Goal: Task Accomplishment & Management: Manage account settings

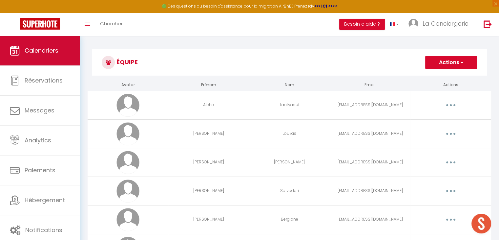
scroll to position [650, 0]
click at [28, 54] on span "Calendriers" at bounding box center [42, 50] width 34 height 8
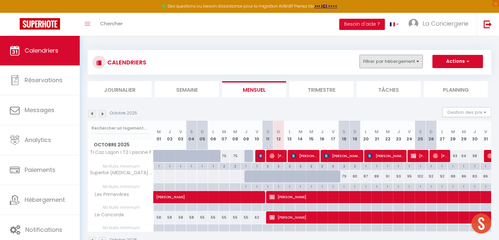
click at [390, 62] on button "Filtrer par hébergement" at bounding box center [391, 61] width 63 height 13
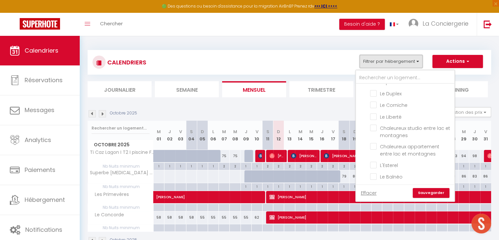
scroll to position [130, 0]
click at [374, 114] on input "Le Liberté" at bounding box center [411, 117] width 82 height 7
checkbox input "true"
checkbox input "false"
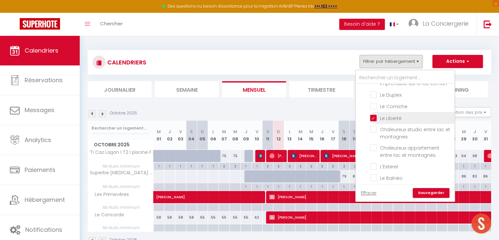
checkbox input "false"
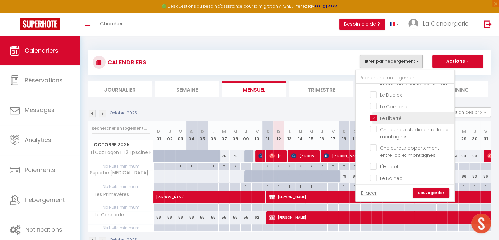
checkbox input "false"
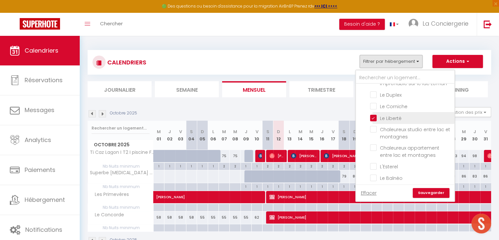
checkbox input "false"
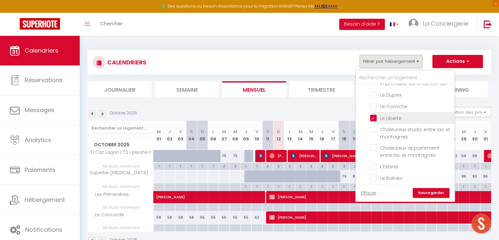
checkbox input "false"
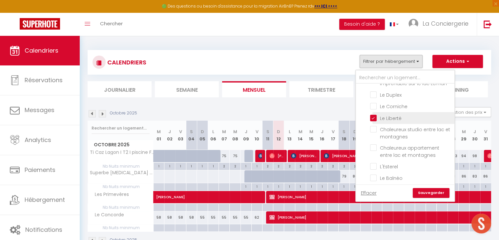
checkbox input "false"
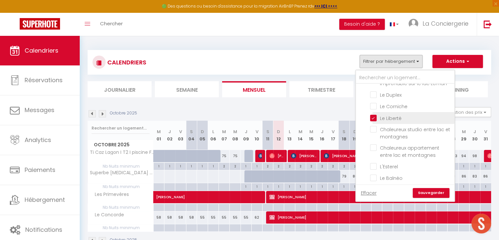
checkbox input "false"
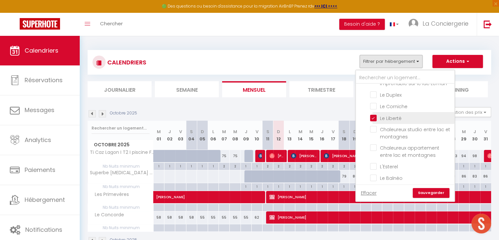
checkbox input "false"
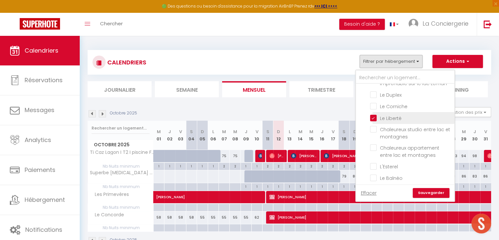
checkbox input "false"
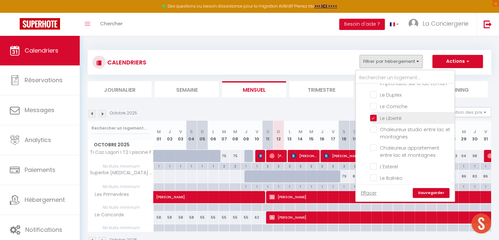
checkbox input "false"
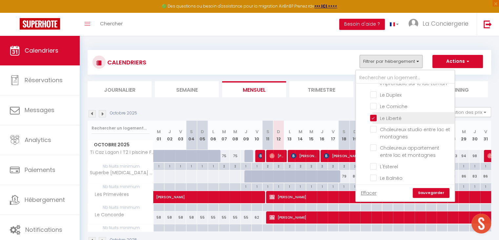
checkbox input "false"
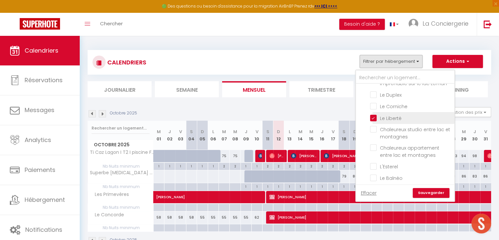
checkbox input "false"
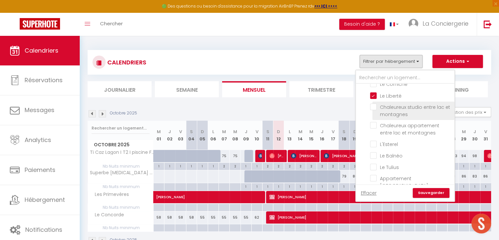
scroll to position [156, 0]
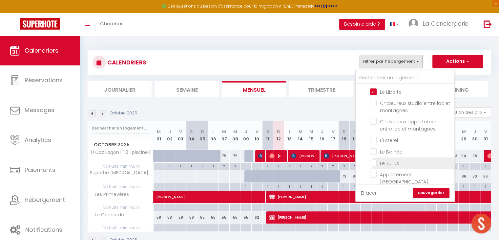
click at [371, 159] on input "Le Tulius" at bounding box center [411, 162] width 82 height 7
checkbox input "true"
checkbox input "false"
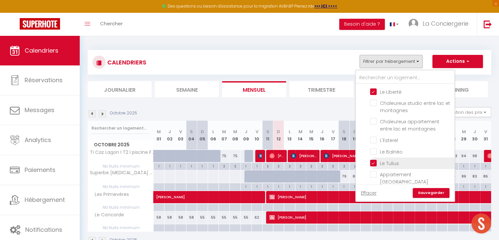
checkbox input "false"
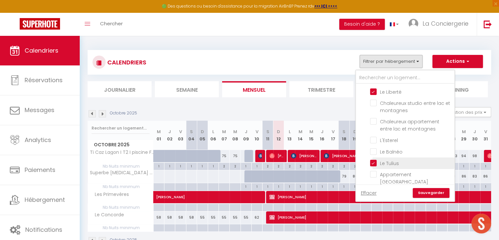
checkbox input "false"
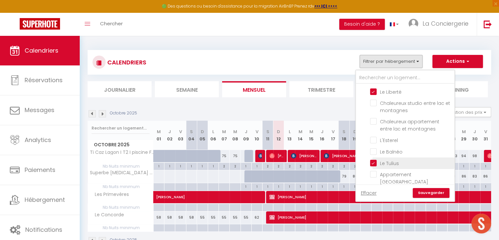
checkbox input "false"
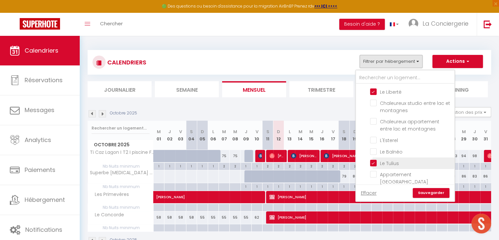
checkbox input "false"
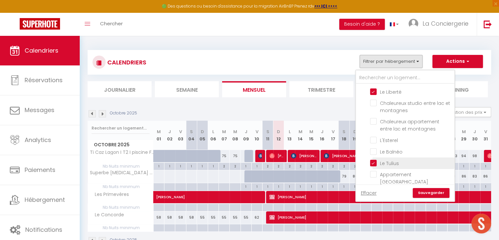
checkbox input "false"
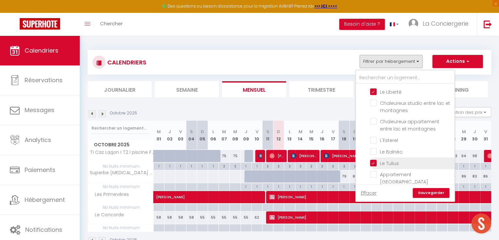
checkbox input "false"
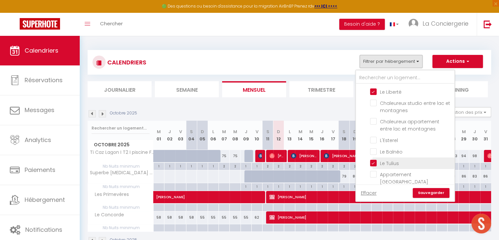
checkbox input "false"
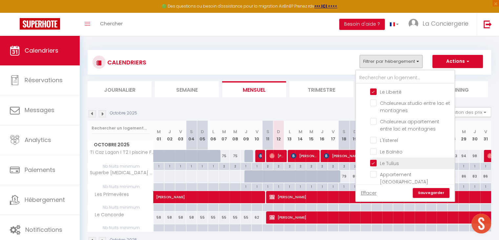
checkbox input "false"
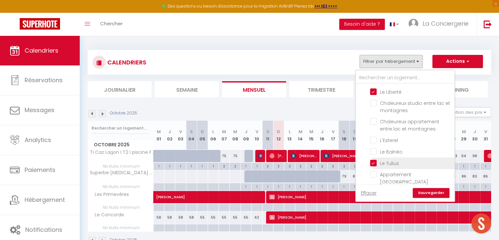
checkbox input "false"
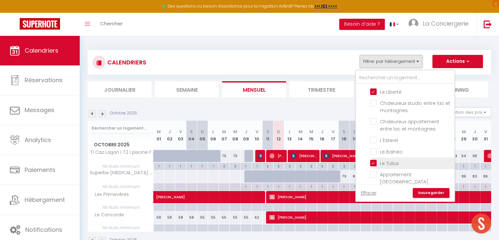
checkbox input "false"
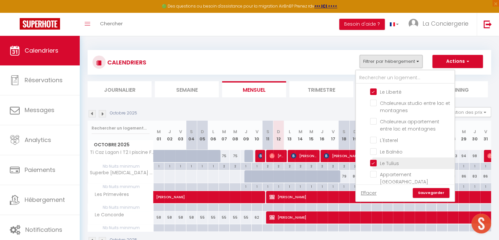
checkbox input "false"
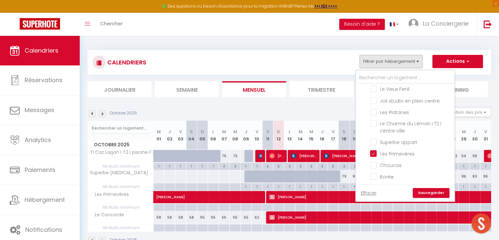
scroll to position [651, 0]
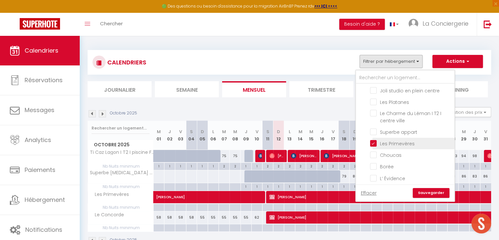
click at [376, 140] on input "Les Primevères" at bounding box center [411, 143] width 82 height 7
checkbox input "false"
click at [374, 186] on input "Le Concorde" at bounding box center [411, 189] width 82 height 7
checkbox input "false"
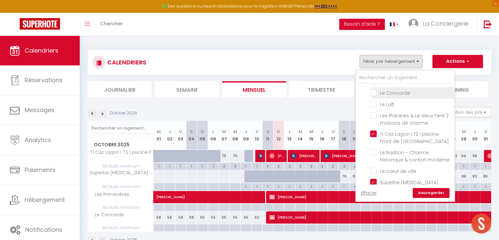
scroll to position [748, 0]
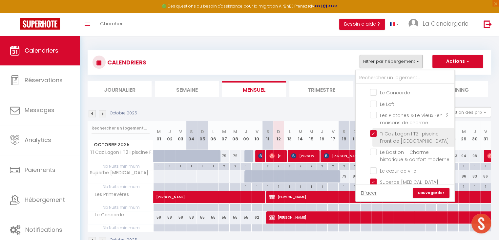
click at [374, 130] on input "Ti Caz Lagon I T2 I piscine Front de [GEOGRAPHIC_DATA]" at bounding box center [411, 133] width 82 height 7
checkbox input "false"
click at [373, 178] on input "Superbe [MEDICAL_DATA] moderne & lumineux – Hypercentre Thonon" at bounding box center [411, 181] width 82 height 7
checkbox input "false"
click at [427, 195] on link "Sauvegarder" at bounding box center [431, 193] width 37 height 10
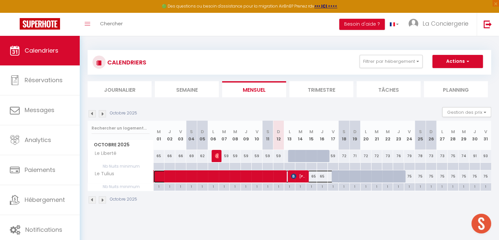
click at [242, 175] on span at bounding box center [251, 176] width 181 height 12
select select "OK"
select select "KO"
select select "0"
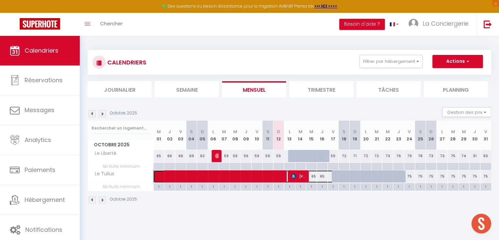
select select "1"
select select
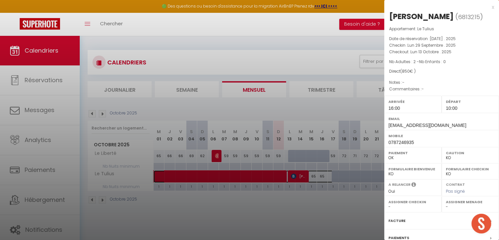
select select "27346"
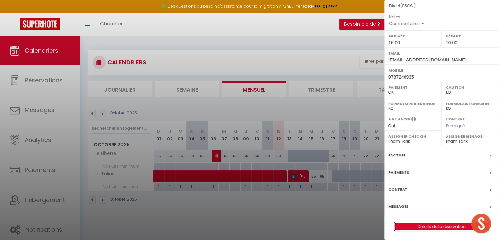
click at [422, 226] on link "Détails de la réservation" at bounding box center [442, 226] width 95 height 9
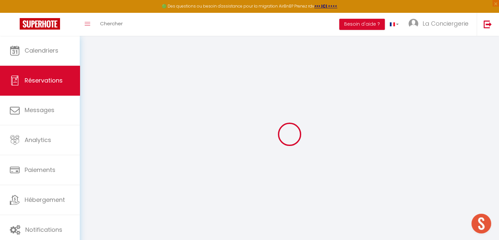
select select
checkbox input "false"
select select
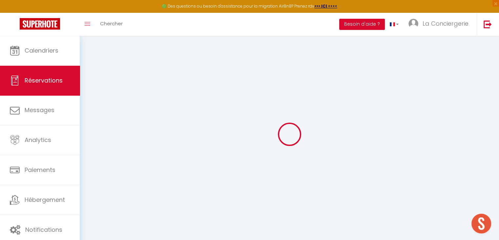
checkbox input "false"
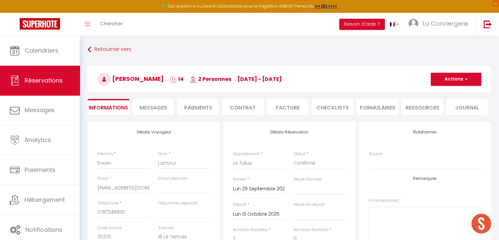
select select
checkbox input "false"
select select "16:00"
select select "10:00"
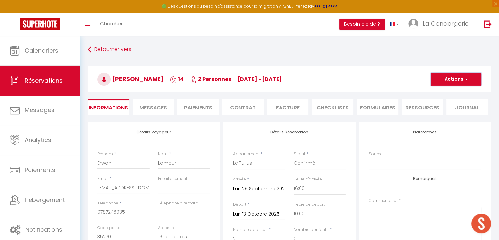
click at [454, 79] on button "Actions" at bounding box center [456, 79] width 51 height 13
drag, startPoint x: 437, startPoint y: 100, endPoint x: 395, endPoint y: 93, distance: 42.3
click at [437, 100] on link "Dupliquer" at bounding box center [450, 102] width 52 height 9
select select
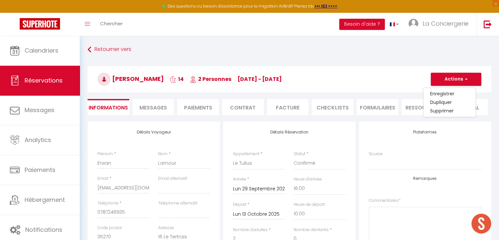
select select
checkbox input "false"
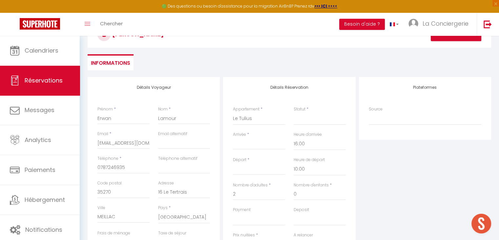
scroll to position [45, 0]
click at [251, 121] on select "Studio cosy hyper centre Joli T2 - très grande terrasse L'Industriel Studio pro…" at bounding box center [259, 118] width 52 height 12
select select "55573"
click at [233, 112] on select "Studio cosy hyper centre Joli T2 - très grande terrasse L'Industriel Studio pro…" at bounding box center [259, 118] width 52 height 12
select select
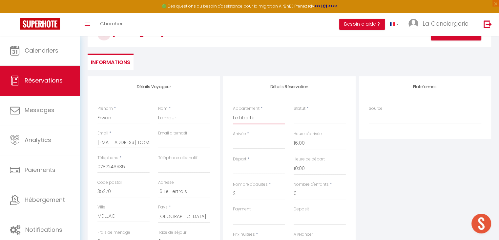
select select
type input "0"
select select
checkbox input "false"
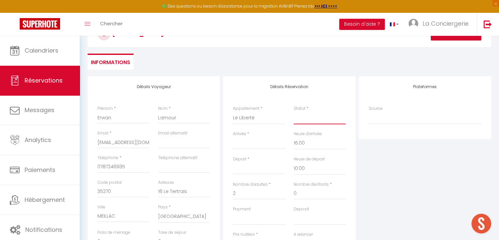
click at [307, 117] on select "Confirmé Non Confirmé [PERSON_NAME] par le voyageur No Show Request" at bounding box center [320, 118] width 52 height 12
select select
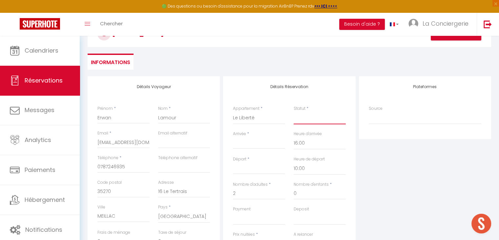
checkbox input "false"
select select "1"
click at [294, 112] on select "Confirmé Non Confirmé [PERSON_NAME] par le voyageur No Show Request" at bounding box center [320, 118] width 52 height 12
select select
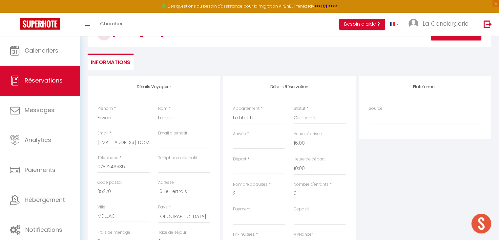
select select
checkbox input "false"
click at [245, 144] on input "Arrivée" at bounding box center [259, 143] width 52 height 9
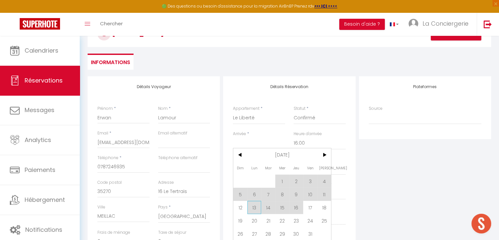
click at [252, 209] on span "13" at bounding box center [255, 207] width 14 height 13
type input "Lun 13 Octobre 2025"
type input "[DATE]"
select select
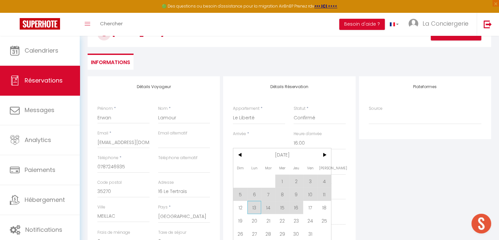
select select
checkbox input "false"
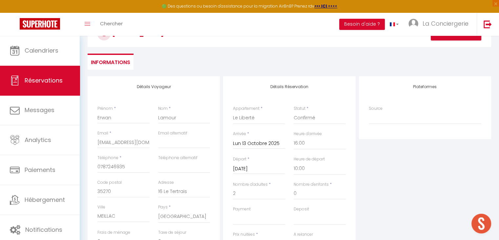
select select
checkbox input "false"
click at [255, 170] on input "[DATE]" at bounding box center [259, 169] width 52 height 9
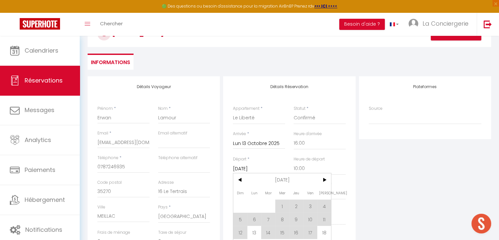
scroll to position [78, 0]
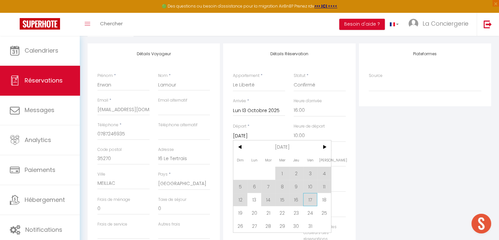
click at [311, 198] on span "17" at bounding box center [310, 199] width 14 height 13
type input "Ven 17 Octobre 2025"
select select
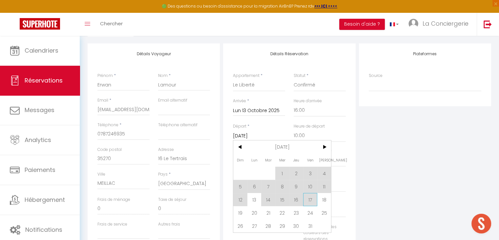
checkbox input "false"
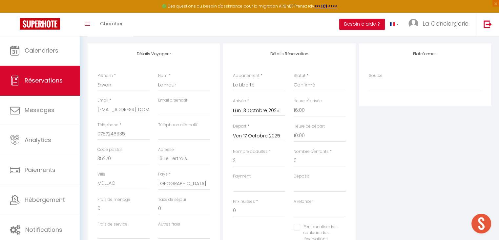
select select
checkbox input "false"
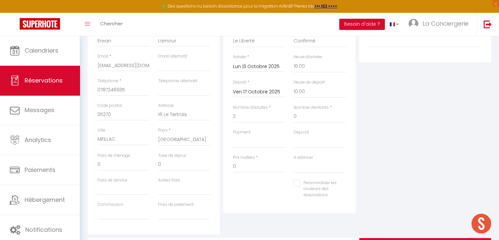
scroll to position [131, 0]
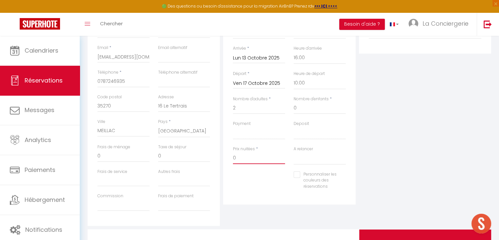
click at [258, 158] on input "0" at bounding box center [259, 158] width 52 height 12
type input "300"
click at [260, 178] on div "Personnaliser les couleurs des réservations #D7092E" at bounding box center [289, 183] width 121 height 25
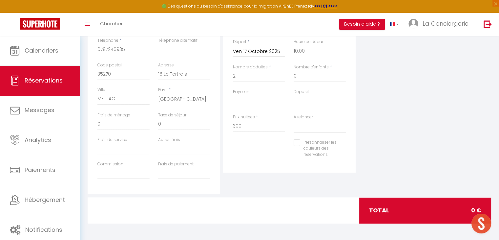
scroll to position [0, 0]
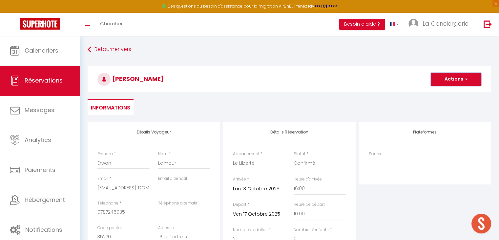
click at [447, 81] on button "Actions" at bounding box center [456, 79] width 51 height 13
click at [441, 92] on link "Enregistrer" at bounding box center [450, 93] width 52 height 9
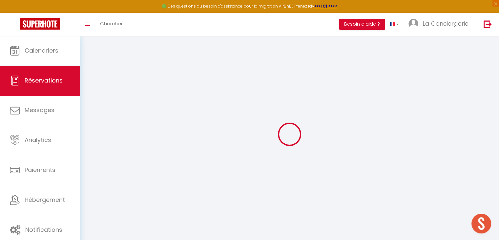
select select "not_cancelled"
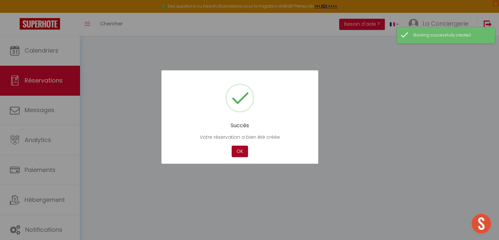
click at [237, 153] on button "OK" at bounding box center [240, 150] width 16 height 11
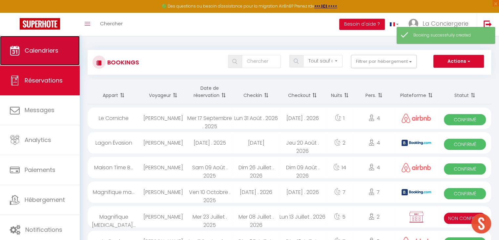
click at [42, 50] on span "Calendriers" at bounding box center [42, 50] width 34 height 8
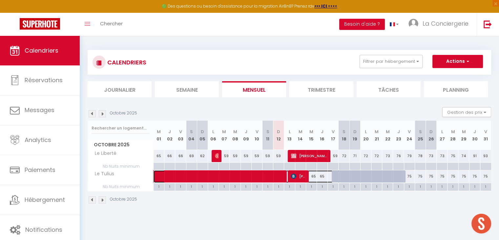
click at [249, 175] on span at bounding box center [251, 176] width 181 height 12
select select "OK"
select select "KO"
select select "0"
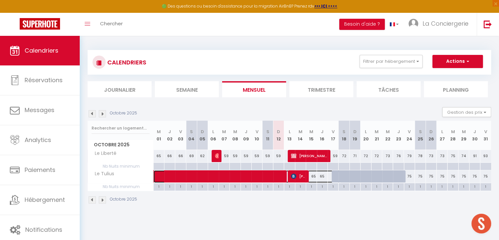
select select "1"
select select
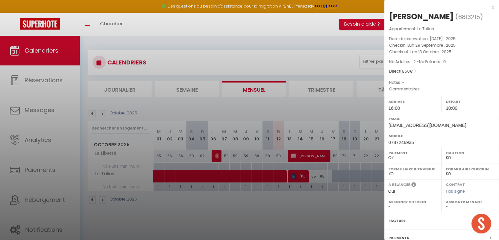
click at [249, 175] on div at bounding box center [249, 120] width 499 height 240
select select
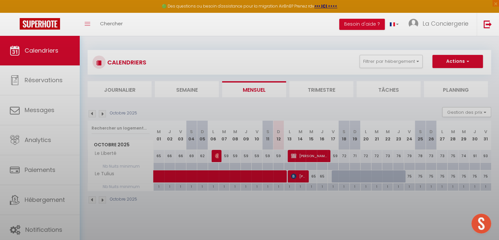
select select "27346"
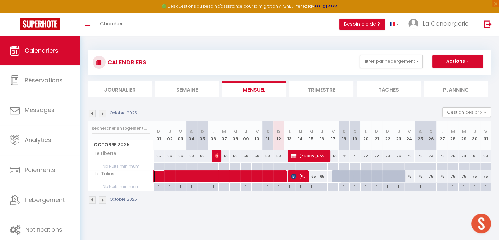
click at [249, 175] on span at bounding box center [251, 176] width 181 height 12
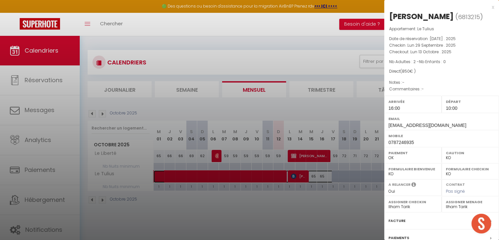
scroll to position [65, 0]
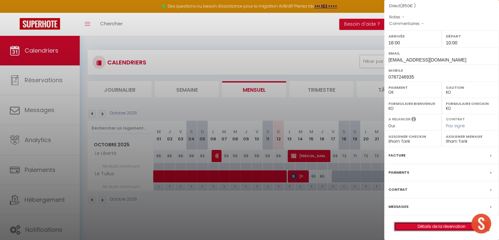
click at [427, 225] on link "Détails de la réservation" at bounding box center [442, 226] width 95 height 9
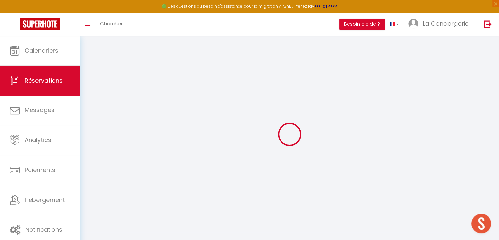
type input "Erwan"
type input "Lamour"
type input "[EMAIL_ADDRESS][DOMAIN_NAME]"
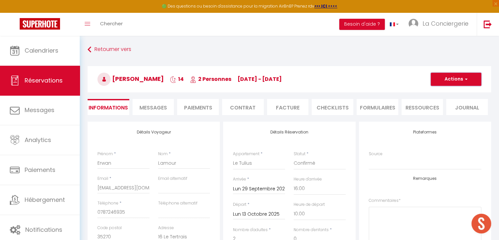
click at [449, 82] on button "Actions" at bounding box center [456, 79] width 51 height 13
click at [438, 100] on link "Dupliquer" at bounding box center [450, 102] width 52 height 9
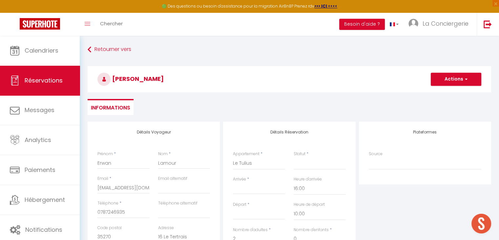
scroll to position [79, 0]
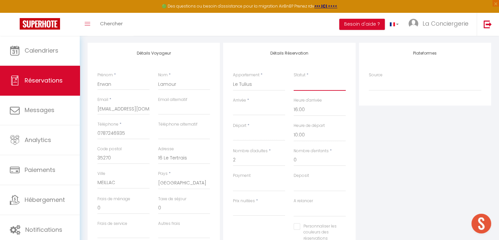
click at [310, 86] on select "Confirmé Non Confirmé [PERSON_NAME] par le voyageur No Show Request" at bounding box center [320, 84] width 52 height 12
click at [294, 78] on select "Confirmé Non Confirmé [PERSON_NAME] par le voyageur No Show Request" at bounding box center [320, 84] width 52 height 12
click at [247, 113] on input "Arrivée" at bounding box center [259, 110] width 52 height 9
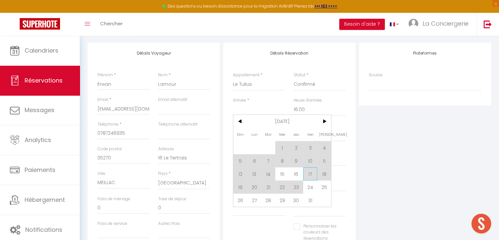
click at [308, 174] on span "17" at bounding box center [310, 173] width 14 height 13
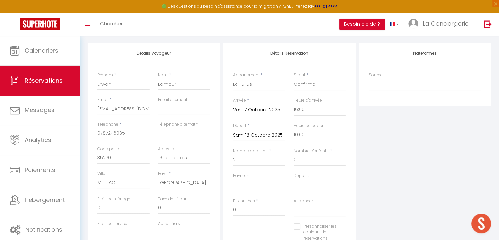
click at [248, 133] on input "Sam 18 Octobre 2025" at bounding box center [259, 135] width 52 height 9
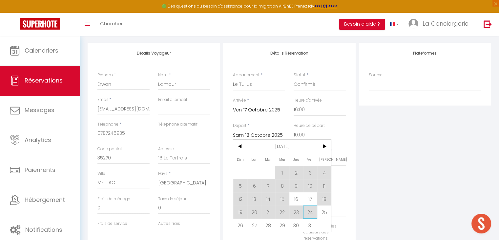
click at [309, 211] on span "24" at bounding box center [310, 211] width 14 height 13
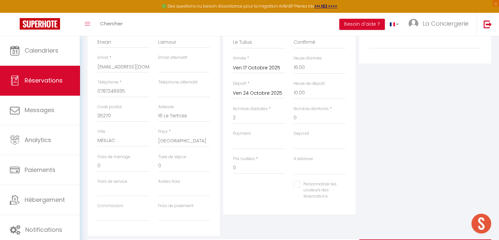
scroll to position [121, 0]
click at [242, 167] on input "0" at bounding box center [259, 168] width 52 height 12
click at [261, 189] on div "Personnaliser les couleurs des réservations #D7092E" at bounding box center [289, 193] width 121 height 25
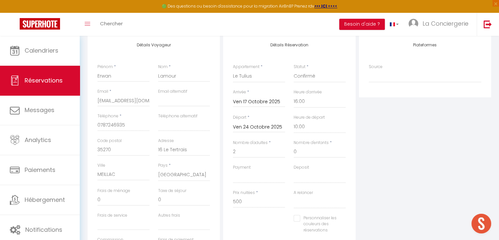
scroll to position [0, 0]
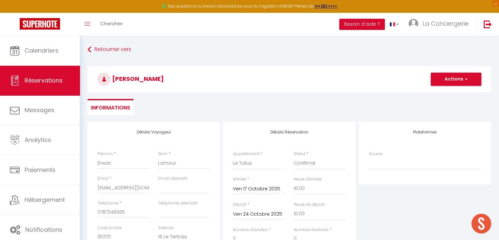
click at [452, 80] on button "Actions" at bounding box center [456, 79] width 51 height 13
click at [444, 91] on link "Enregistrer" at bounding box center [450, 93] width 52 height 9
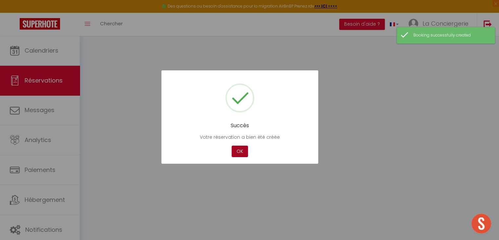
click at [237, 152] on button "OK" at bounding box center [240, 150] width 16 height 11
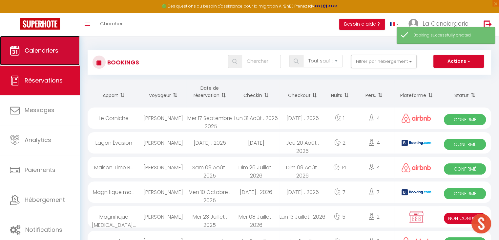
click at [40, 47] on span "Calendriers" at bounding box center [42, 50] width 34 height 8
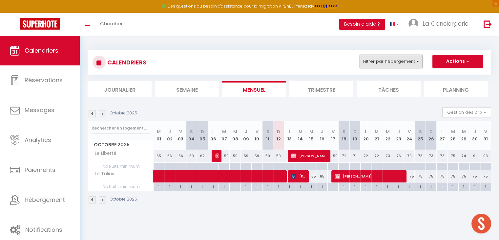
click at [397, 62] on button "Filtrer par hébergement" at bounding box center [391, 61] width 63 height 13
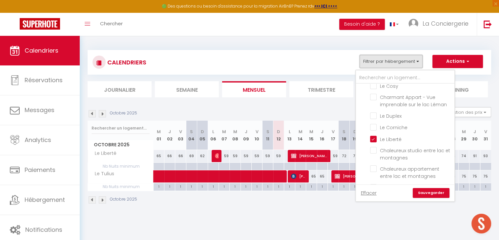
scroll to position [109, 0]
click at [376, 138] on input "Le Liberté" at bounding box center [411, 138] width 82 height 7
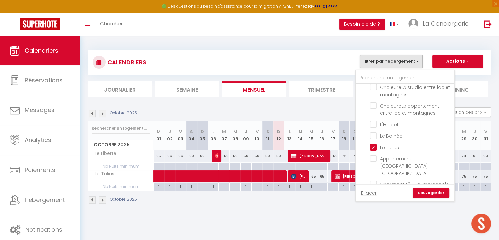
scroll to position [174, 0]
click at [372, 142] on input "Le Tulius" at bounding box center [411, 145] width 82 height 7
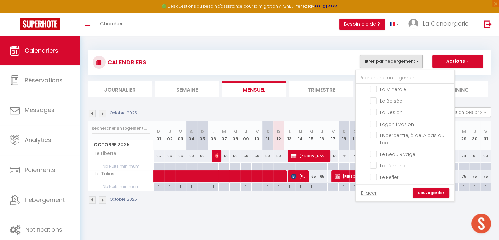
scroll to position [494, 0]
click at [374, 173] on input "Le Reflet" at bounding box center [411, 176] width 82 height 7
click at [425, 191] on link "Sauvegarder" at bounding box center [431, 193] width 37 height 10
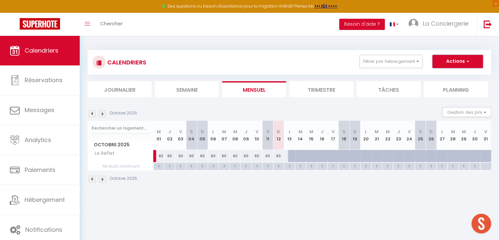
click at [449, 61] on button "Actions" at bounding box center [458, 61] width 51 height 13
click at [437, 76] on link "Nouvelle réservation" at bounding box center [451, 77] width 57 height 10
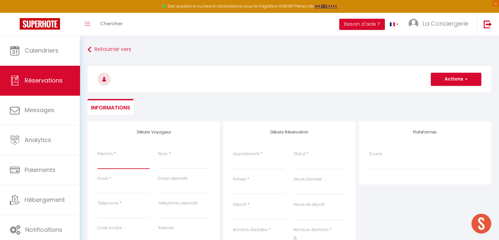
click at [114, 165] on input "Prénom" at bounding box center [124, 163] width 52 height 12
click at [114, 190] on input "Email client" at bounding box center [124, 188] width 52 height 12
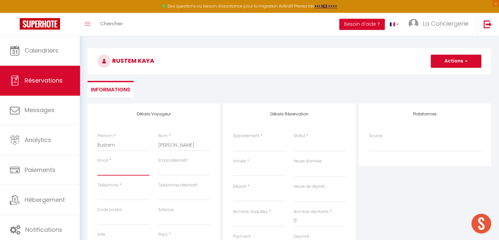
scroll to position [22, 0]
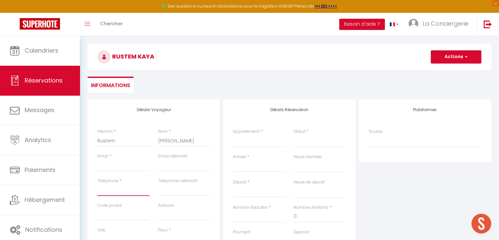
click at [109, 189] on input "Téléphone" at bounding box center [124, 190] width 52 height 12
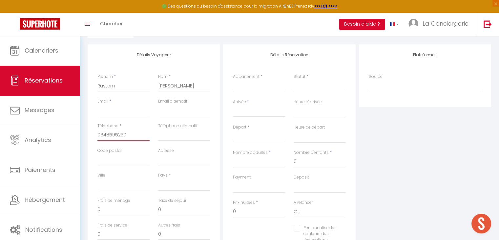
scroll to position [79, 0]
click at [165, 178] on select "[GEOGRAPHIC_DATA] [GEOGRAPHIC_DATA] [GEOGRAPHIC_DATA] [GEOGRAPHIC_DATA] [GEOGRA…" at bounding box center [184, 182] width 52 height 12
click at [158, 176] on select "[GEOGRAPHIC_DATA] [GEOGRAPHIC_DATA] [GEOGRAPHIC_DATA] [GEOGRAPHIC_DATA] [GEOGRA…" at bounding box center [184, 182] width 52 height 12
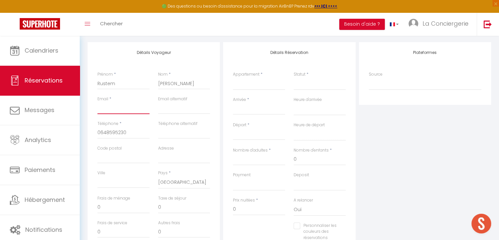
click at [111, 110] on input "Email client" at bounding box center [124, 108] width 52 height 12
paste input "[EMAIL_ADDRESS][DOMAIN_NAME]"
click at [250, 85] on select "Studio cosy hyper centre Joli T2 - très grande terrasse L'Industriel Studio pro…" at bounding box center [259, 83] width 52 height 12
click at [233, 77] on select "Studio cosy hyper centre Joli T2 - très grande terrasse L'Industriel Studio pro…" at bounding box center [259, 83] width 52 height 12
click at [307, 83] on select "Confirmé Non Confirmé [PERSON_NAME] par le voyageur No Show Request" at bounding box center [320, 83] width 52 height 12
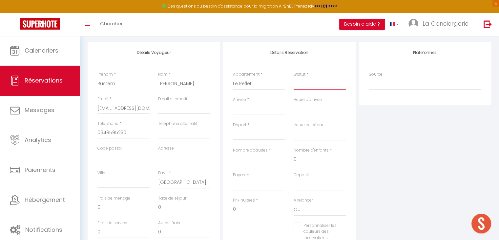
click at [307, 86] on select "Confirmé Non Confirmé [PERSON_NAME] par le voyageur No Show Request" at bounding box center [320, 83] width 52 height 12
click at [294, 77] on select "Confirmé Non Confirmé [PERSON_NAME] par le voyageur No Show Request" at bounding box center [320, 83] width 52 height 12
click at [249, 109] on input "Arrivée" at bounding box center [259, 109] width 52 height 9
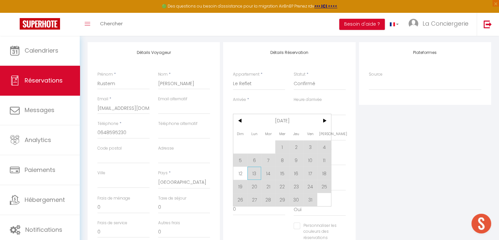
click at [251, 171] on span "13" at bounding box center [255, 172] width 14 height 13
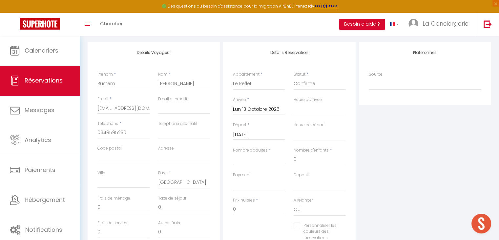
click at [255, 133] on input "[DATE]" at bounding box center [259, 134] width 52 height 9
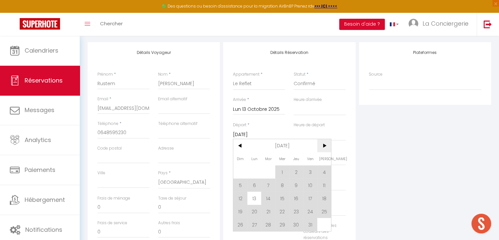
click at [321, 146] on span ">" at bounding box center [325, 145] width 14 height 13
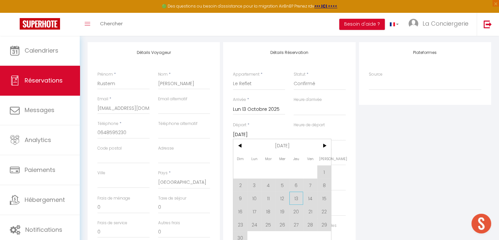
click at [291, 198] on span "13" at bounding box center [297, 197] width 14 height 13
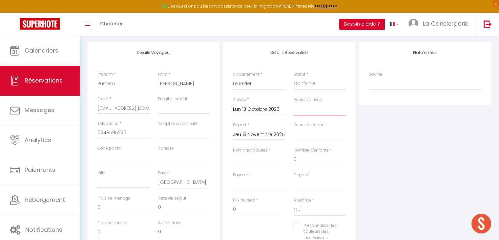
click at [318, 111] on select "00:00 00:30 01:00 01:30 02:00 02:30 03:00 03:30 04:00 04:30 05:00 05:30 06:00 0…" at bounding box center [320, 109] width 52 height 12
click at [294, 103] on select "00:00 00:30 01:00 01:30 02:00 02:30 03:00 03:30 04:00 04:30 05:00 05:30 06:00 0…" at bounding box center [320, 109] width 52 height 12
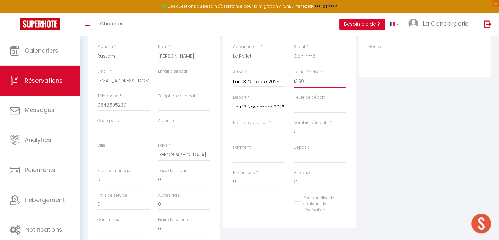
click at [316, 81] on select "00:00 00:30 01:00 01:30 02:00 02:30 03:00 03:30 04:00 04:30 05:00 05:30 06:00 0…" at bounding box center [320, 81] width 52 height 12
click at [294, 75] on select "00:00 00:30 01:00 01:30 02:00 02:30 03:00 03:30 04:00 04:30 05:00 05:30 06:00 0…" at bounding box center [320, 81] width 52 height 12
click at [324, 108] on select "00:00 00:30 01:00 01:30 02:00 02:30 03:00 03:30 04:00 04:30 05:00 05:30 06:00 0…" at bounding box center [320, 106] width 52 height 12
click at [294, 100] on select "00:00 00:30 01:00 01:30 02:00 02:30 03:00 03:30 04:00 04:30 05:00 05:30 06:00 0…" at bounding box center [320, 106] width 52 height 12
click at [263, 128] on input "Nombre d'adultes" at bounding box center [259, 132] width 52 height 12
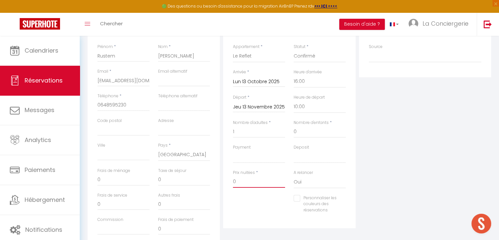
click at [249, 179] on input "0" at bounding box center [259, 182] width 52 height 12
click at [370, 179] on div "Plateformes Source Direct [DOMAIN_NAME] [DOMAIN_NAME] Chalet montagne Expedia G…" at bounding box center [426, 131] width 136 height 235
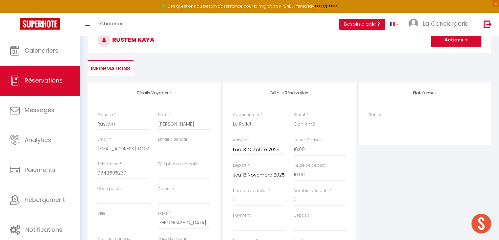
scroll to position [0, 0]
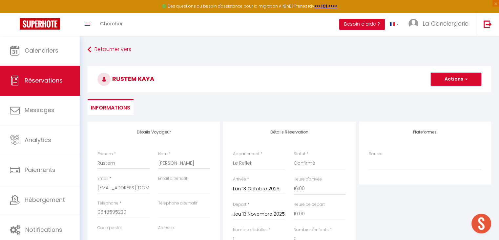
click at [458, 78] on button "Actions" at bounding box center [456, 79] width 51 height 13
click at [443, 92] on link "Enregistrer" at bounding box center [450, 93] width 52 height 9
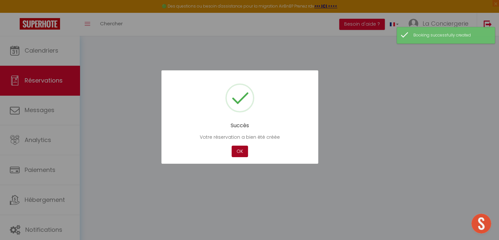
click at [240, 150] on button "OK" at bounding box center [240, 150] width 16 height 11
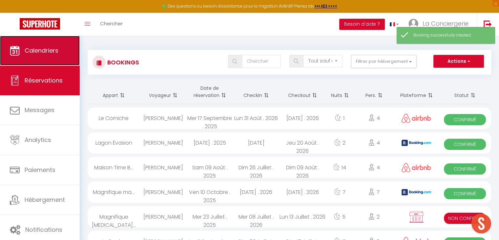
click at [48, 56] on link "Calendriers" at bounding box center [40, 51] width 80 height 30
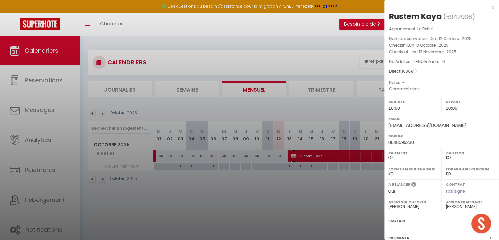
scroll to position [65, 0]
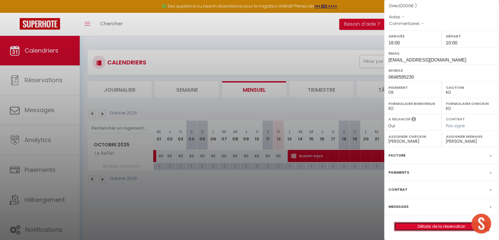
click at [420, 224] on link "Détails de la réservation" at bounding box center [442, 226] width 95 height 9
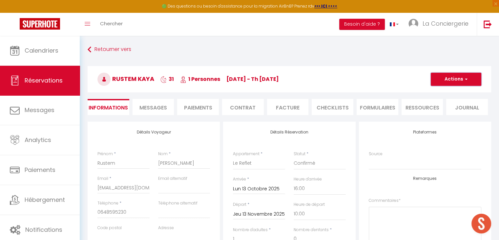
click at [458, 77] on button "Actions" at bounding box center [456, 79] width 51 height 13
drag, startPoint x: 442, startPoint y: 99, endPoint x: 342, endPoint y: 92, distance: 100.4
click at [442, 99] on link "Dupliquer" at bounding box center [450, 102] width 52 height 9
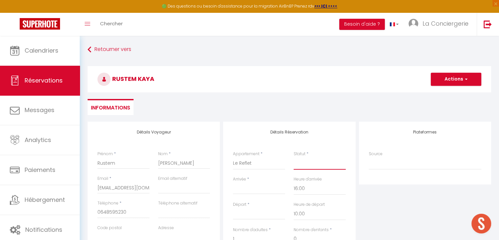
click at [311, 164] on select "Confirmé Non Confirmé [PERSON_NAME] par le voyageur No Show Request" at bounding box center [320, 163] width 52 height 12
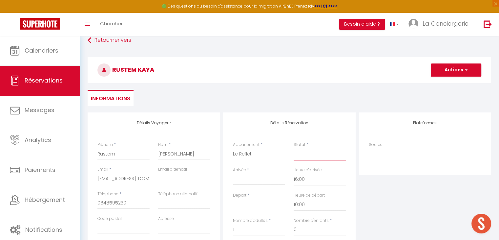
click at [313, 153] on select "Confirmé Non Confirmé [PERSON_NAME] par le voyageur No Show Request" at bounding box center [320, 154] width 52 height 12
click at [294, 148] on select "Confirmé Non Confirmé [PERSON_NAME] par le voyageur No Show Request" at bounding box center [320, 154] width 52 height 12
click at [257, 178] on input "Arrivée" at bounding box center [259, 179] width 52 height 9
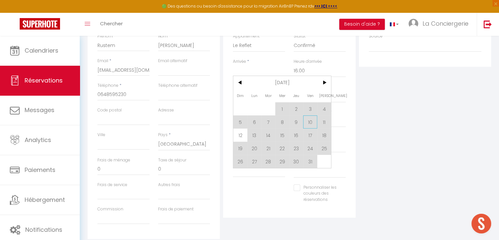
scroll to position [118, 0]
click at [327, 84] on span ">" at bounding box center [325, 81] width 14 height 13
click at [294, 135] on span "13" at bounding box center [297, 134] width 14 height 13
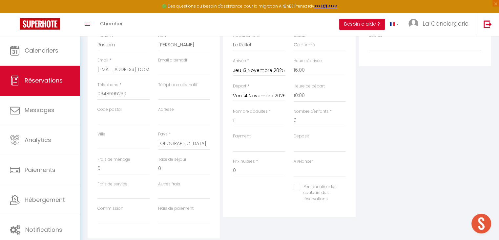
click at [268, 96] on input "Ven 14 Novembre 2025" at bounding box center [259, 96] width 52 height 9
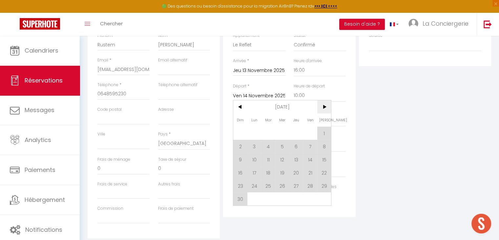
click at [324, 101] on span ">" at bounding box center [325, 106] width 14 height 13
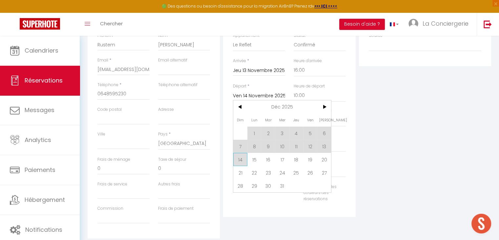
click at [247, 161] on span "14" at bounding box center [240, 159] width 14 height 13
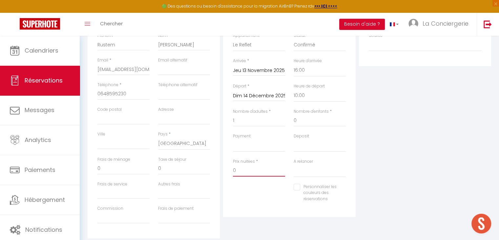
click at [250, 166] on input "0" at bounding box center [259, 171] width 52 height 12
click at [272, 188] on div "Personnaliser les couleurs des réservations #D7092E" at bounding box center [289, 196] width 121 height 25
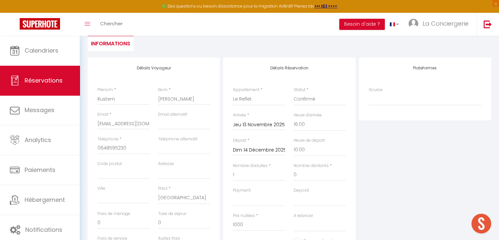
scroll to position [0, 0]
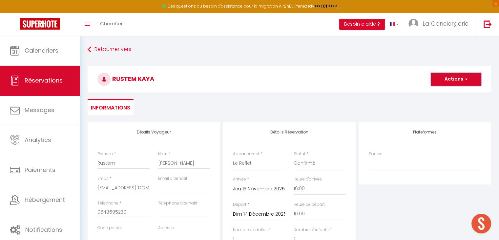
click at [453, 82] on button "Actions" at bounding box center [456, 79] width 51 height 13
click at [439, 91] on link "Enregistrer" at bounding box center [450, 93] width 52 height 9
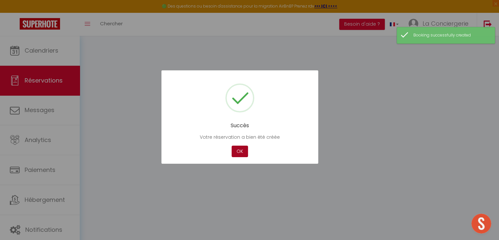
click at [234, 152] on button "OK" at bounding box center [240, 150] width 16 height 11
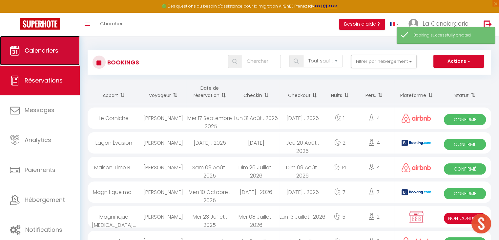
click at [54, 49] on span "Calendriers" at bounding box center [42, 50] width 34 height 8
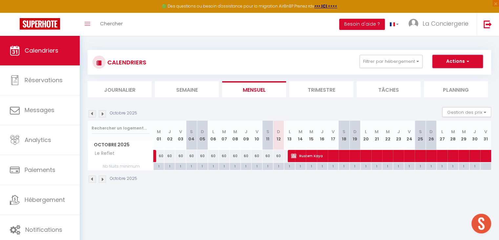
click at [446, 61] on button "Actions" at bounding box center [458, 61] width 51 height 13
click at [442, 77] on link "Nouvelle réservation" at bounding box center [451, 77] width 57 height 10
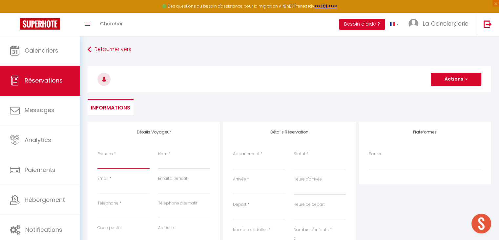
click at [117, 168] on input "Prénom" at bounding box center [124, 163] width 52 height 12
click at [108, 192] on input "Email client" at bounding box center [124, 188] width 52 height 12
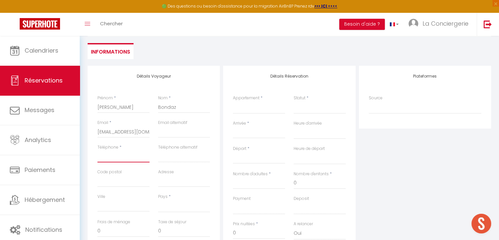
click at [117, 158] on input "Téléphone" at bounding box center [124, 156] width 52 height 12
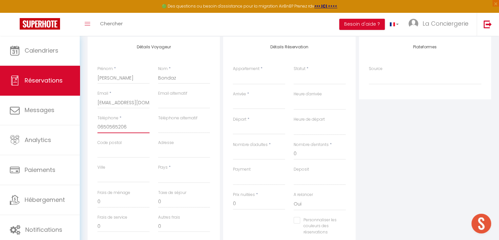
scroll to position [86, 0]
click at [167, 178] on select "[GEOGRAPHIC_DATA] [GEOGRAPHIC_DATA] [GEOGRAPHIC_DATA] [GEOGRAPHIC_DATA] [GEOGRA…" at bounding box center [184, 175] width 52 height 12
click at [158, 169] on select "[GEOGRAPHIC_DATA] [GEOGRAPHIC_DATA] [GEOGRAPHIC_DATA] [GEOGRAPHIC_DATA] [GEOGRA…" at bounding box center [184, 175] width 52 height 12
click at [257, 79] on select "Studio cosy hyper centre Joli T2 - très grande terrasse L'Industriel Studio pro…" at bounding box center [259, 77] width 52 height 12
click at [233, 71] on select "Studio cosy hyper centre Joli T2 - très grande terrasse L'Industriel Studio pro…" at bounding box center [259, 77] width 52 height 12
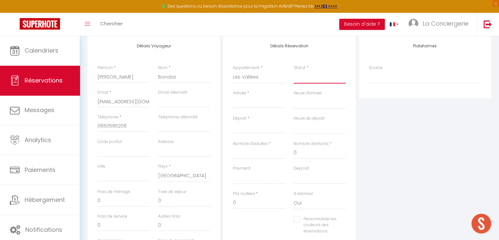
click at [311, 75] on select "Confirmé Non Confirmé [PERSON_NAME] par le voyageur No Show Request" at bounding box center [320, 77] width 52 height 12
click at [294, 71] on select "Confirmé Non Confirmé [PERSON_NAME] par le voyageur No Show Request" at bounding box center [320, 77] width 52 height 12
click at [250, 101] on input "Arrivée" at bounding box center [259, 103] width 52 height 9
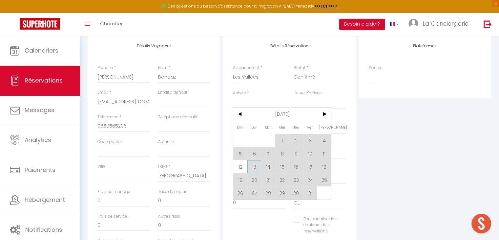
click at [253, 165] on span "13" at bounding box center [255, 166] width 14 height 13
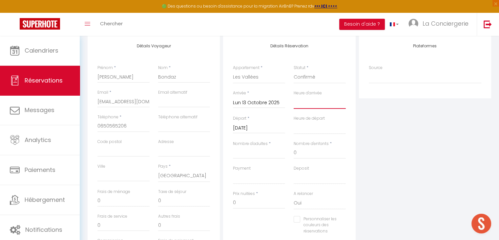
click at [312, 104] on select "00:00 00:30 01:00 01:30 02:00 02:30 03:00 03:30 04:00 04:30 05:00 05:30 06:00 0…" at bounding box center [320, 102] width 52 height 12
click at [294, 96] on select "00:00 00:30 01:00 01:30 02:00 02:30 03:00 03:30 04:00 04:30 05:00 05:30 06:00 0…" at bounding box center [320, 102] width 52 height 12
click at [262, 126] on input "[DATE]" at bounding box center [259, 128] width 52 height 9
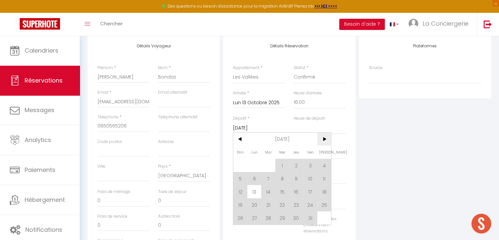
click at [330, 136] on span ">" at bounding box center [325, 138] width 14 height 13
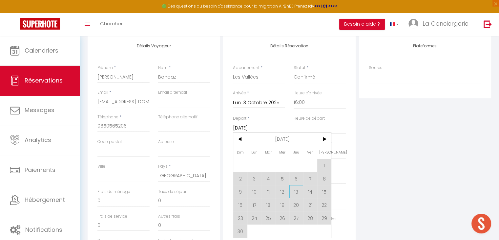
click at [296, 189] on span "13" at bounding box center [297, 191] width 14 height 13
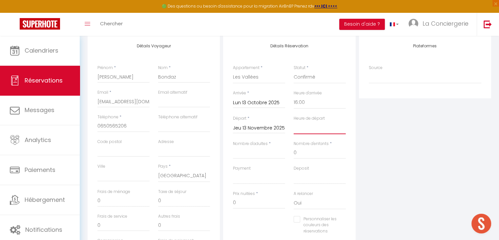
click at [304, 129] on select "00:00 00:30 01:00 01:30 02:00 02:30 03:00 03:30 04:00 04:30 05:00 05:30 06:00 0…" at bounding box center [320, 127] width 52 height 12
click at [294, 121] on select "00:00 00:30 01:00 01:30 02:00 02:30 03:00 03:30 04:00 04:30 05:00 05:30 06:00 0…" at bounding box center [320, 127] width 52 height 12
click at [256, 153] on input "Nombre d'adultes" at bounding box center [259, 153] width 52 height 12
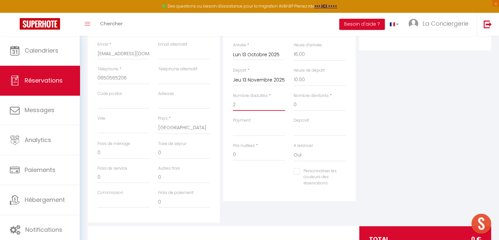
scroll to position [139, 0]
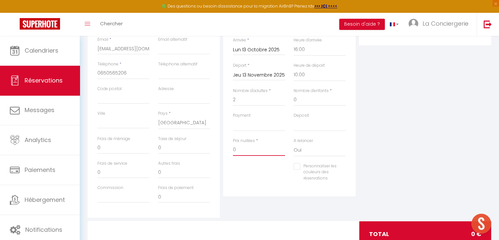
click at [250, 151] on input "0" at bounding box center [259, 150] width 52 height 12
click at [353, 151] on div "Détails Réservation Appartement * Studio cosy hyper centre Joli T2 - très grand…" at bounding box center [289, 89] width 132 height 213
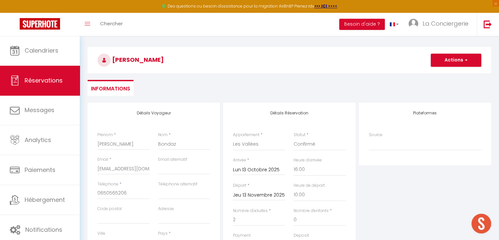
scroll to position [0, 0]
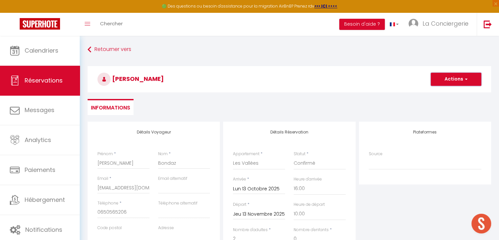
click at [459, 80] on button "Actions" at bounding box center [456, 79] width 51 height 13
click at [441, 92] on link "Enregistrer" at bounding box center [450, 93] width 52 height 9
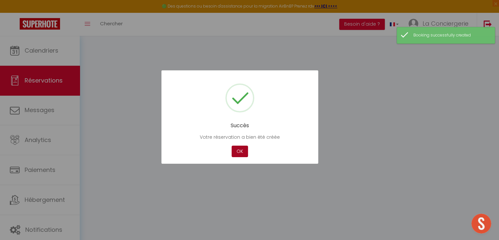
click at [239, 153] on button "OK" at bounding box center [240, 150] width 16 height 11
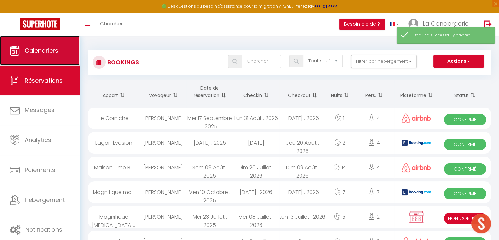
click at [26, 49] on span "Calendriers" at bounding box center [42, 50] width 34 height 8
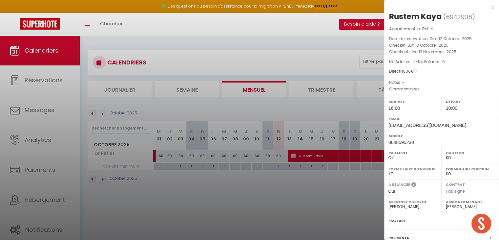
click at [274, 111] on div at bounding box center [249, 120] width 499 height 240
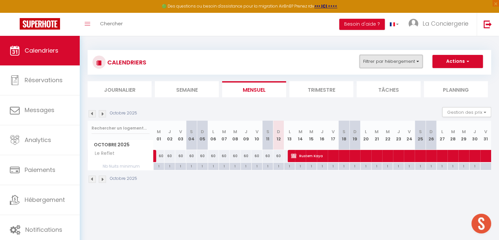
click at [393, 62] on button "Filtrer par hébergement" at bounding box center [391, 61] width 63 height 13
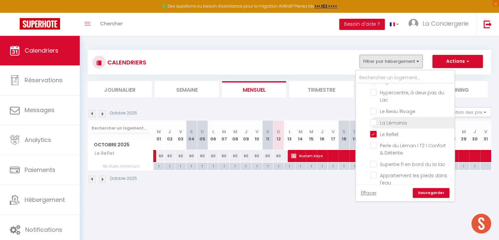
scroll to position [537, 0]
click at [376, 129] on input "Le Reflet" at bounding box center [411, 132] width 82 height 7
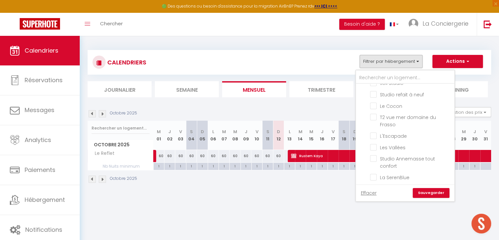
scroll to position [370, 0]
click at [377, 144] on input "Les Vallées" at bounding box center [411, 147] width 82 height 7
click at [423, 189] on link "Sauvegarder" at bounding box center [431, 193] width 37 height 10
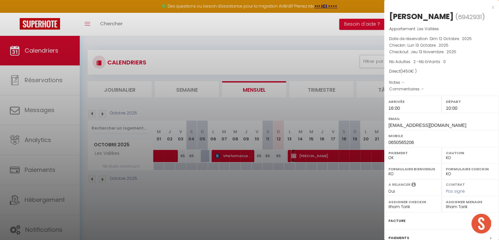
scroll to position [65, 0]
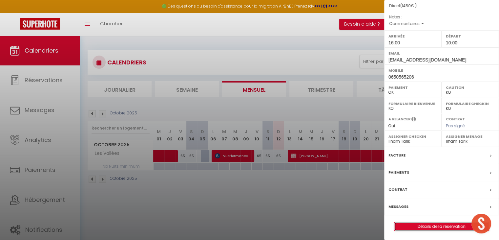
click at [439, 223] on link "Détails de la réservation" at bounding box center [442, 226] width 95 height 9
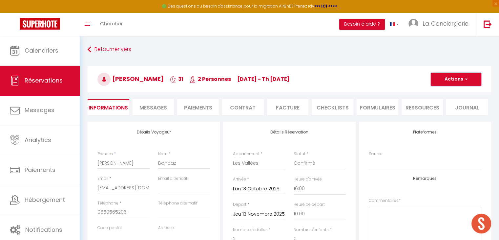
click at [459, 78] on button "Actions" at bounding box center [456, 79] width 51 height 13
click at [433, 103] on link "Dupliquer" at bounding box center [450, 102] width 52 height 9
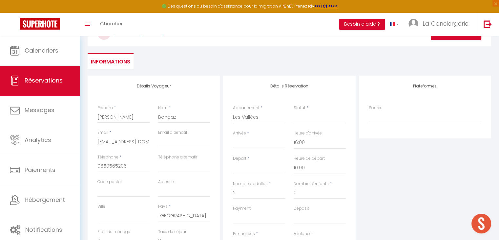
scroll to position [47, 0]
click at [309, 119] on select "Confirmé Non Confirmé [PERSON_NAME] par le voyageur No Show Request" at bounding box center [320, 116] width 52 height 12
click at [294, 110] on select "Confirmé Non Confirmé [PERSON_NAME] par le voyageur No Show Request" at bounding box center [320, 116] width 52 height 12
click at [254, 142] on input "Arrivée" at bounding box center [259, 141] width 52 height 9
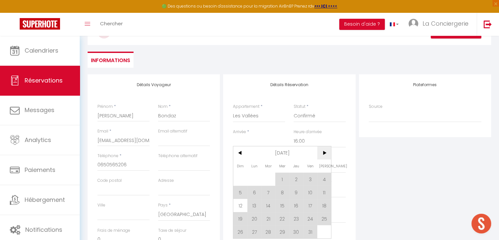
click at [324, 155] on span ">" at bounding box center [325, 152] width 14 height 13
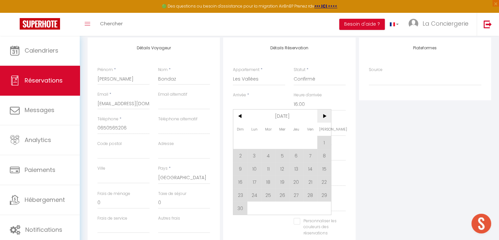
scroll to position [86, 0]
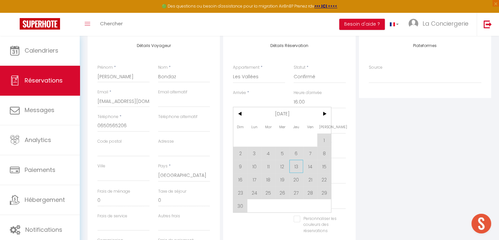
click at [293, 162] on span "13" at bounding box center [297, 166] width 14 height 13
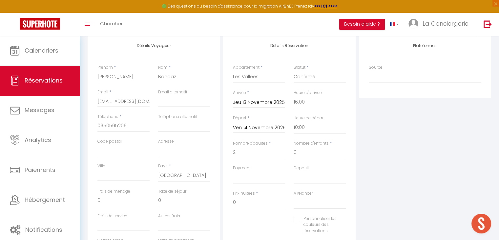
click at [260, 127] on input "Ven 14 Novembre 2025" at bounding box center [259, 127] width 52 height 9
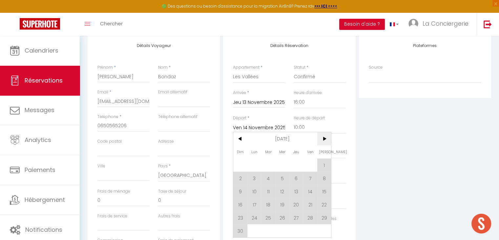
click at [322, 143] on span ">" at bounding box center [325, 138] width 14 height 13
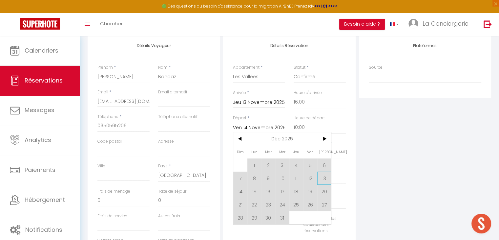
click at [323, 177] on span "13" at bounding box center [325, 177] width 14 height 13
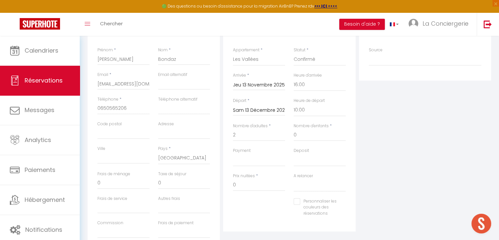
scroll to position [105, 0]
click at [246, 181] on input "0" at bounding box center [259, 184] width 52 height 12
click at [262, 211] on div "Personnaliser les couleurs des réservations #D7092E" at bounding box center [289, 209] width 121 height 25
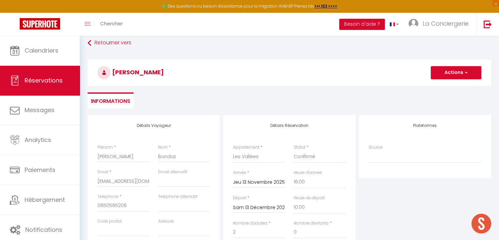
scroll to position [3, 0]
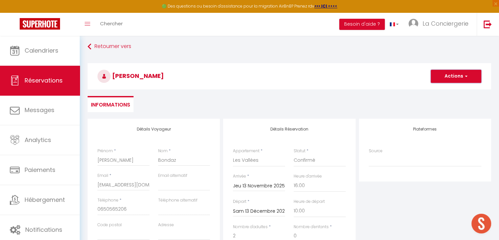
click at [452, 78] on button "Actions" at bounding box center [456, 76] width 51 height 13
click at [446, 88] on link "Enregistrer" at bounding box center [450, 90] width 52 height 9
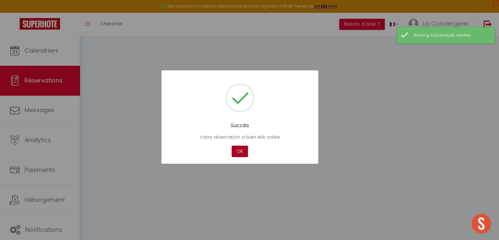
click at [236, 151] on button "OK" at bounding box center [240, 150] width 16 height 11
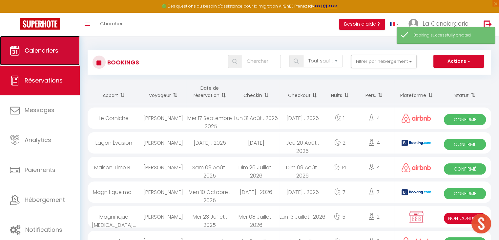
click at [40, 42] on link "Calendriers" at bounding box center [40, 51] width 80 height 30
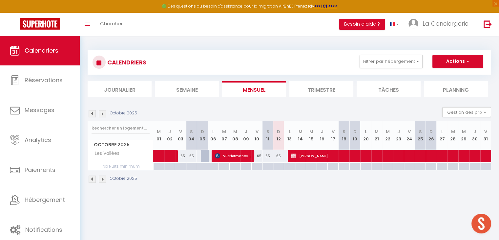
click at [315, 87] on li "Trimestre" at bounding box center [322, 89] width 64 height 16
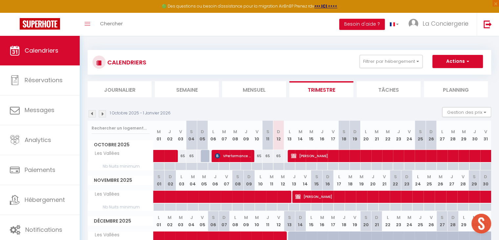
scroll to position [38, 0]
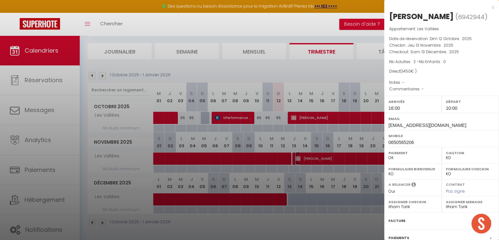
scroll to position [65, 0]
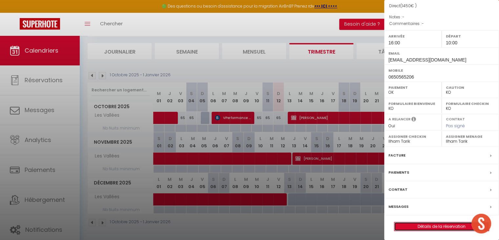
click at [430, 223] on link "Détails de la réservation" at bounding box center [442, 226] width 95 height 9
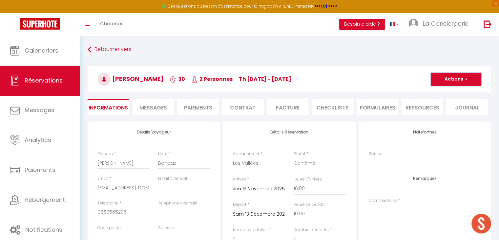
click at [448, 77] on button "Actions" at bounding box center [456, 79] width 51 height 13
click at [442, 101] on link "Dupliquer" at bounding box center [450, 102] width 52 height 9
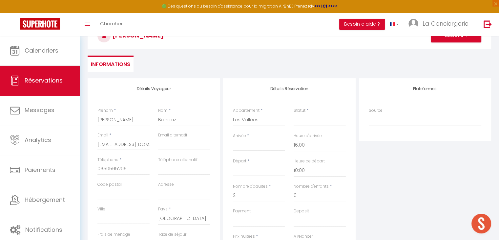
scroll to position [45, 0]
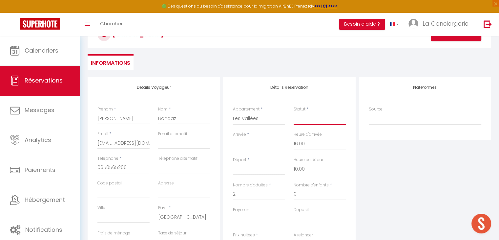
click at [314, 117] on select "Confirmé Non Confirmé [PERSON_NAME] par le voyageur No Show Request" at bounding box center [320, 118] width 52 height 12
click at [294, 112] on select "Confirmé Non Confirmé [PERSON_NAME] par le voyageur No Show Request" at bounding box center [320, 118] width 52 height 12
click at [253, 142] on input "Arrivée" at bounding box center [259, 144] width 52 height 9
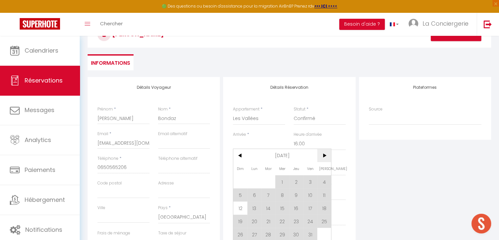
click at [320, 158] on span ">" at bounding box center [325, 155] width 14 height 13
click at [321, 191] on span "13" at bounding box center [325, 194] width 14 height 13
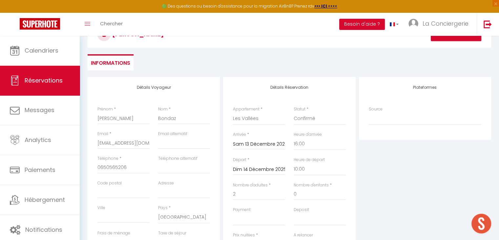
click at [251, 167] on input "Dim 14 Décembre 2025" at bounding box center [259, 169] width 52 height 9
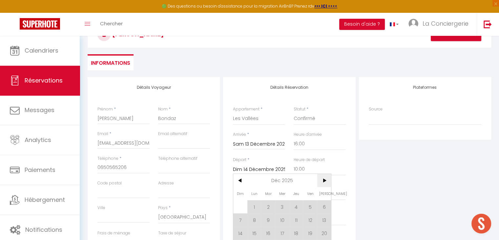
click at [326, 182] on span ">" at bounding box center [325, 180] width 14 height 13
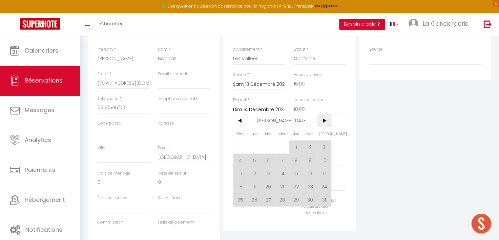
scroll to position [105, 0]
click at [268, 170] on span "13" at bounding box center [268, 172] width 14 height 13
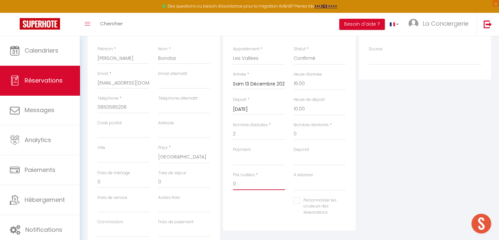
click at [244, 180] on input "0" at bounding box center [259, 184] width 52 height 12
click at [387, 168] on div "Plateformes Source Direct [DOMAIN_NAME] [DOMAIN_NAME] Chalet montagne Expedia G…" at bounding box center [426, 134] width 136 height 235
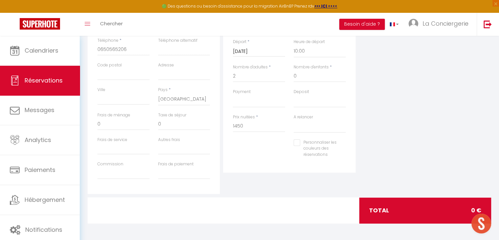
scroll to position [0, 0]
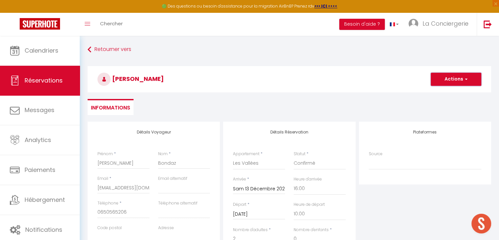
click at [456, 82] on button "Actions" at bounding box center [456, 79] width 51 height 13
click at [445, 92] on link "Enregistrer" at bounding box center [450, 93] width 52 height 9
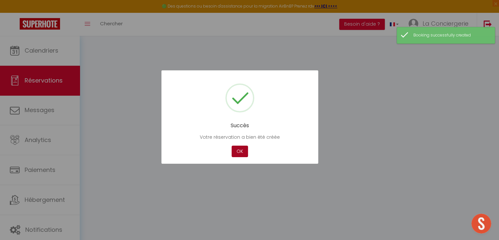
click at [243, 148] on button "OK" at bounding box center [240, 150] width 16 height 11
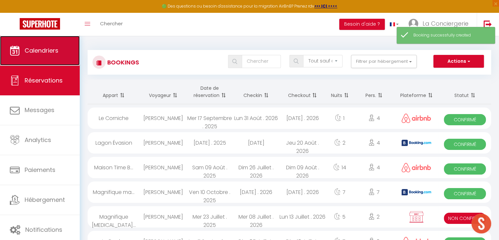
click at [47, 54] on span "Calendriers" at bounding box center [42, 50] width 34 height 8
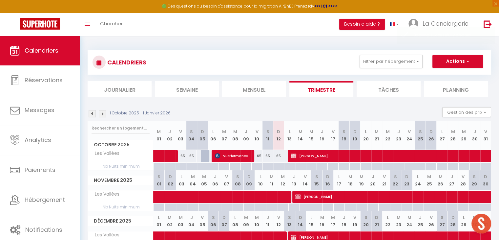
scroll to position [38, 0]
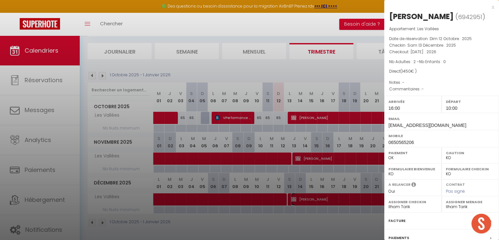
scroll to position [65, 0]
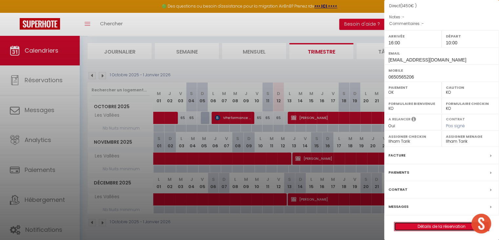
click at [423, 225] on link "Détails de la réservation" at bounding box center [442, 226] width 95 height 9
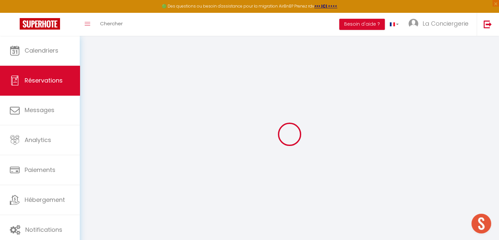
drag, startPoint x: 423, startPoint y: 225, endPoint x: 376, endPoint y: 141, distance: 96.4
click at [376, 141] on div "Retourner vers Actions Enregistrer Actions Enregistrer Aperçu et éditer Envoyer…" at bounding box center [290, 134] width 420 height 196
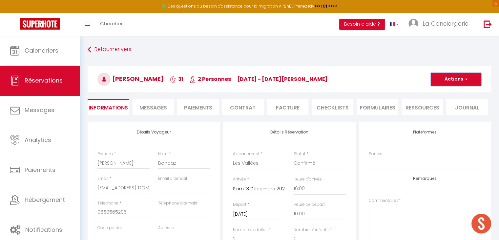
click at [450, 79] on button "Actions" at bounding box center [456, 79] width 51 height 13
click at [442, 99] on link "Dupliquer" at bounding box center [450, 102] width 52 height 9
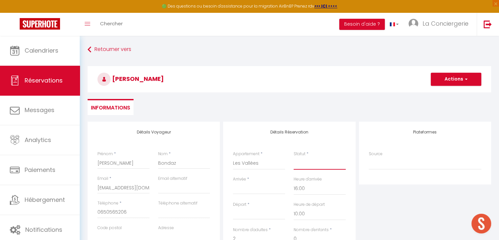
click at [301, 162] on select "Confirmé Non Confirmé [PERSON_NAME] par le voyageur No Show Request" at bounding box center [320, 163] width 52 height 12
click at [294, 157] on select "Confirmé Non Confirmé [PERSON_NAME] par le voyageur No Show Request" at bounding box center [320, 163] width 52 height 12
click at [249, 188] on input "Arrivée" at bounding box center [259, 189] width 52 height 9
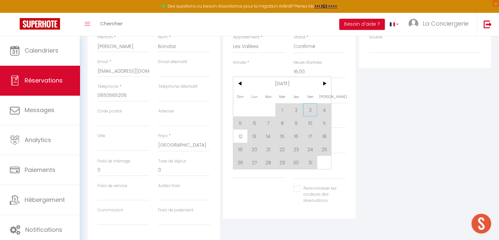
scroll to position [118, 0]
click at [324, 82] on span ">" at bounding box center [325, 81] width 14 height 13
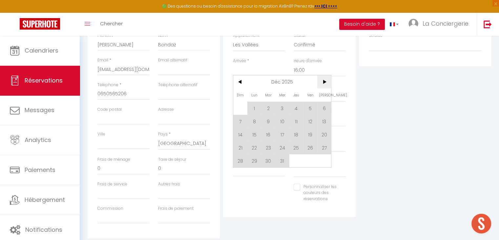
click at [324, 82] on span ">" at bounding box center [325, 81] width 14 height 13
click at [242, 83] on span "<" at bounding box center [240, 81] width 14 height 13
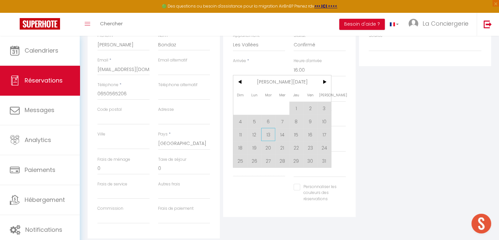
click at [268, 134] on span "13" at bounding box center [268, 134] width 14 height 13
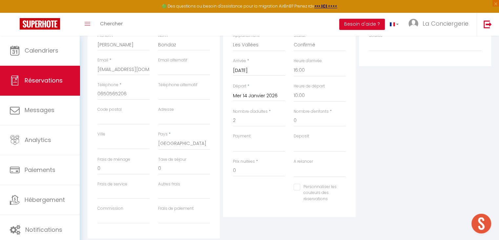
click at [258, 95] on input "Mer 14 Janvier 2026" at bounding box center [259, 96] width 52 height 9
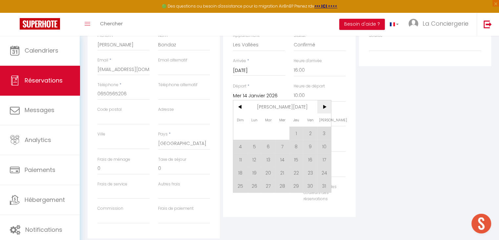
click at [326, 104] on span ">" at bounding box center [325, 106] width 14 height 13
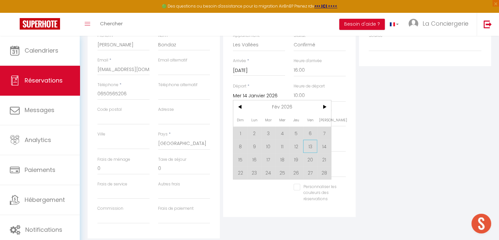
click at [312, 145] on span "13" at bounding box center [310, 146] width 14 height 13
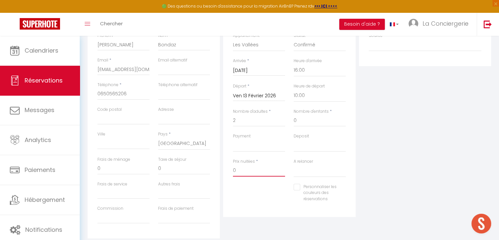
click at [248, 172] on input "0" at bounding box center [259, 171] width 52 height 12
click at [370, 157] on div "Plateformes Source Direct [DOMAIN_NAME] [DOMAIN_NAME] Chalet montagne Expedia G…" at bounding box center [426, 120] width 136 height 235
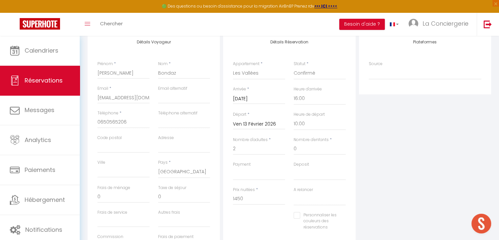
scroll to position [0, 0]
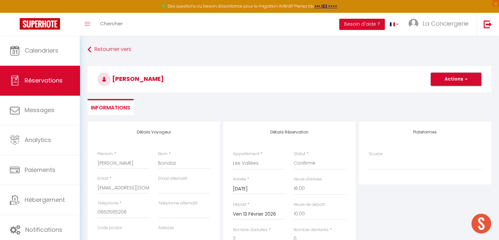
click at [449, 77] on button "Actions" at bounding box center [456, 79] width 51 height 13
click at [445, 92] on link "Enregistrer" at bounding box center [450, 93] width 52 height 9
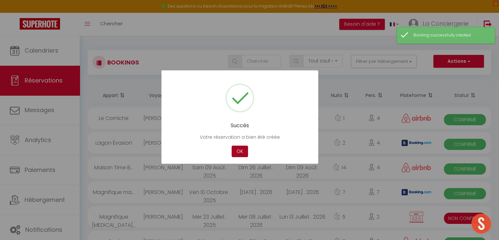
click at [242, 149] on button "OK" at bounding box center [240, 150] width 16 height 11
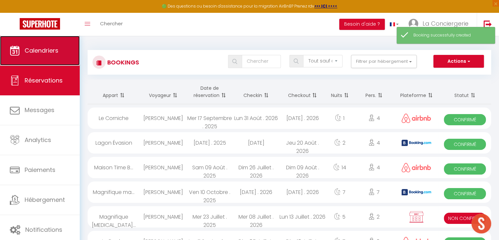
click at [32, 58] on link "Calendriers" at bounding box center [40, 51] width 80 height 30
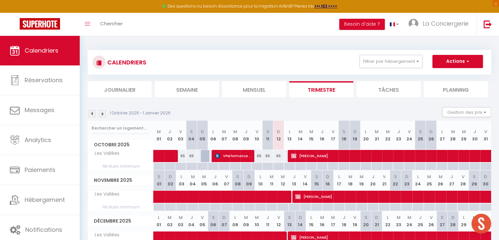
scroll to position [38, 0]
